Goal: Transaction & Acquisition: Purchase product/service

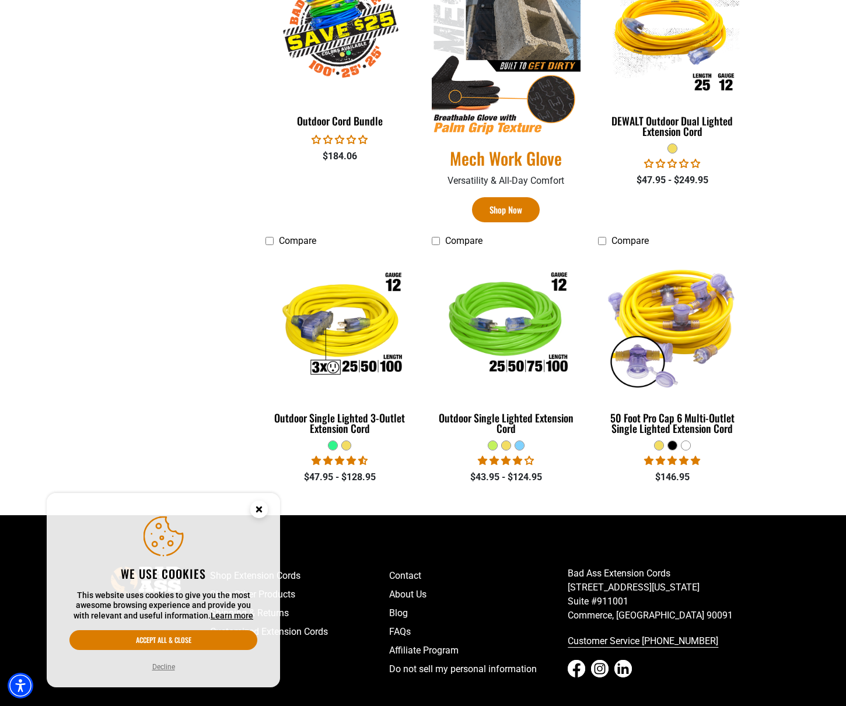
scroll to position [685, 0]
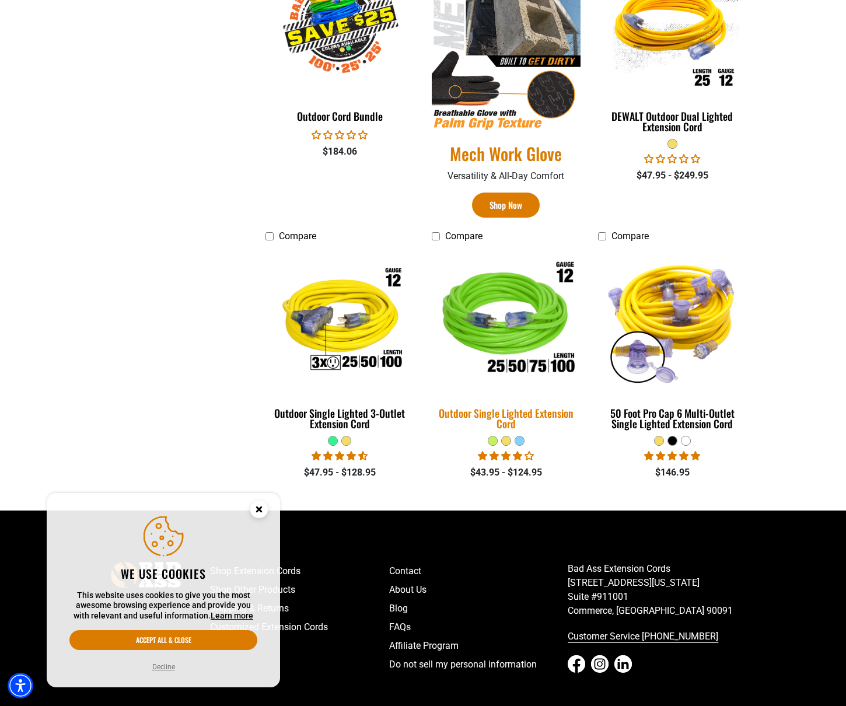
click at [474, 413] on div "Outdoor Single Lighted Extension Cord" at bounding box center [506, 418] width 149 height 21
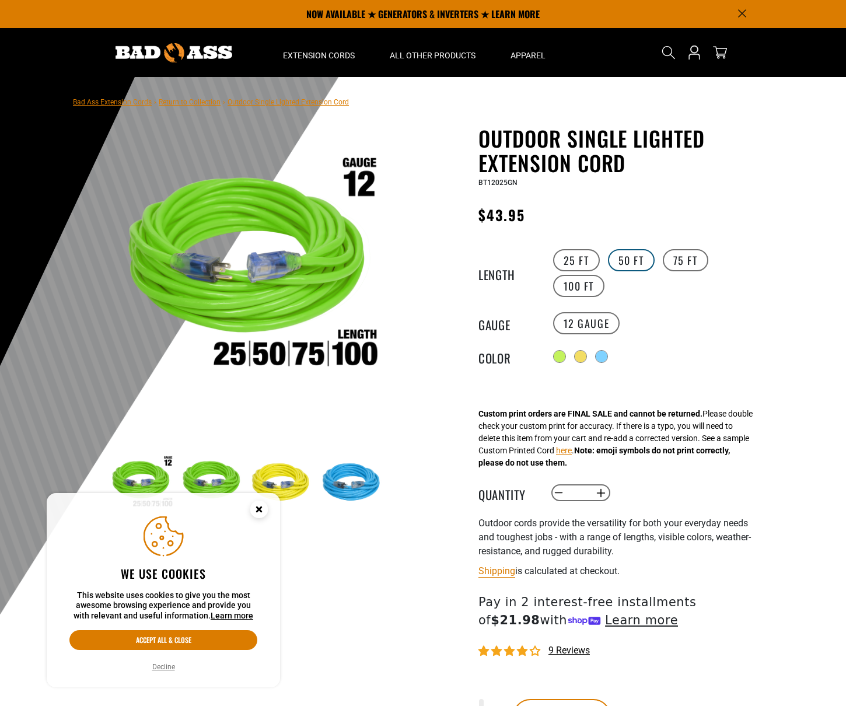
click at [637, 264] on label "50 FT" at bounding box center [631, 260] width 47 height 22
